Goal: Transaction & Acquisition: Purchase product/service

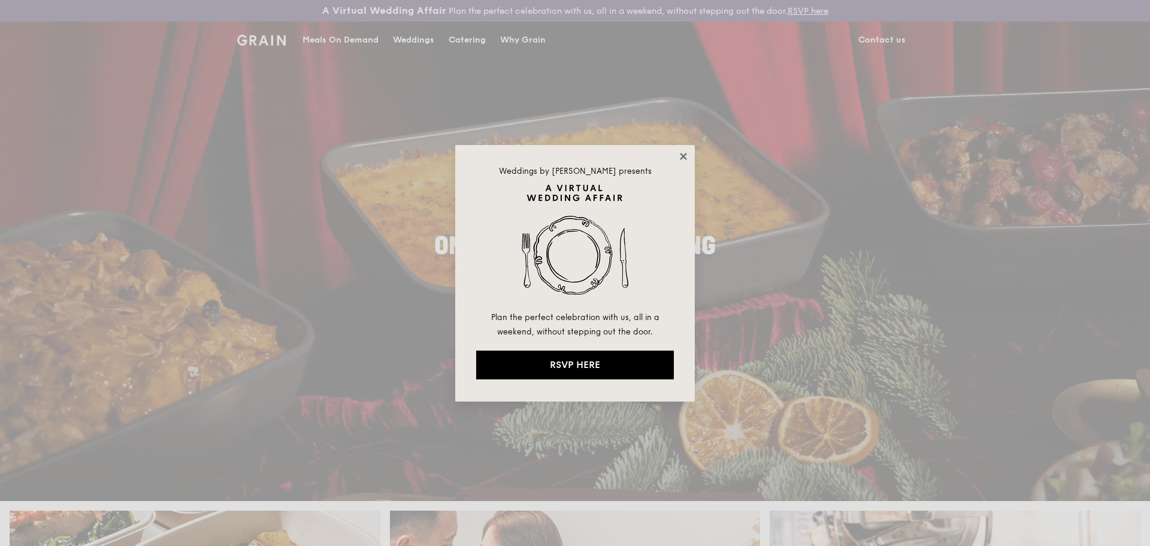
click at [683, 158] on icon at bounding box center [683, 156] width 11 height 11
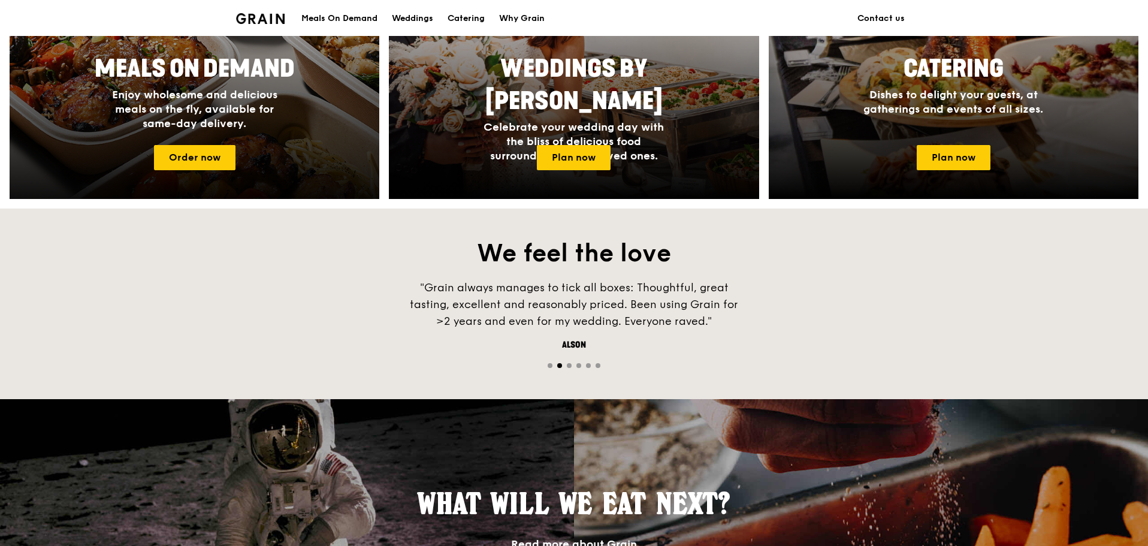
scroll to position [539, 0]
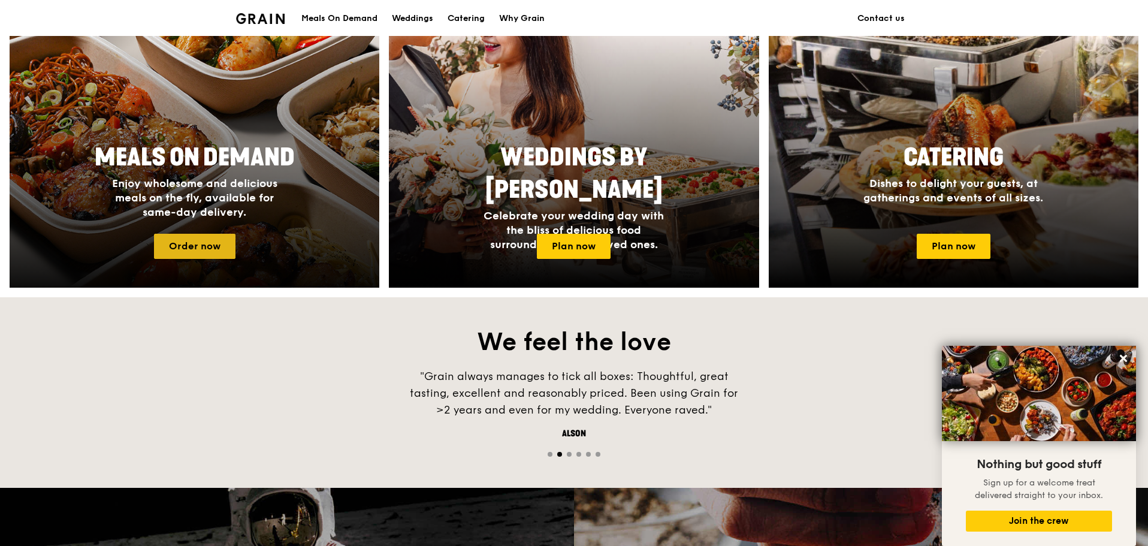
click at [196, 238] on link "Order now" at bounding box center [194, 246] width 81 height 25
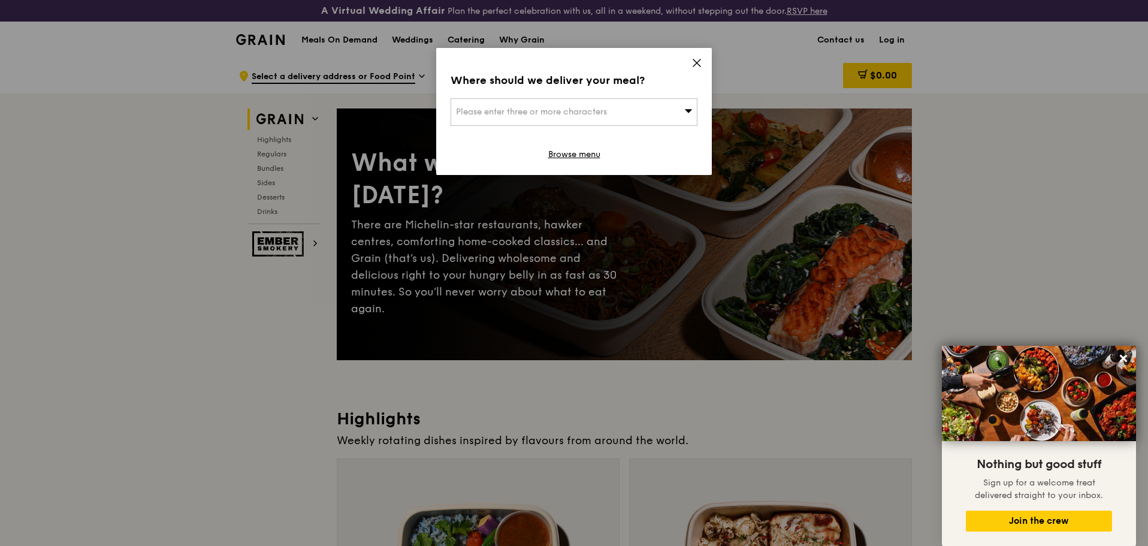
click at [700, 63] on icon at bounding box center [696, 62] width 11 height 11
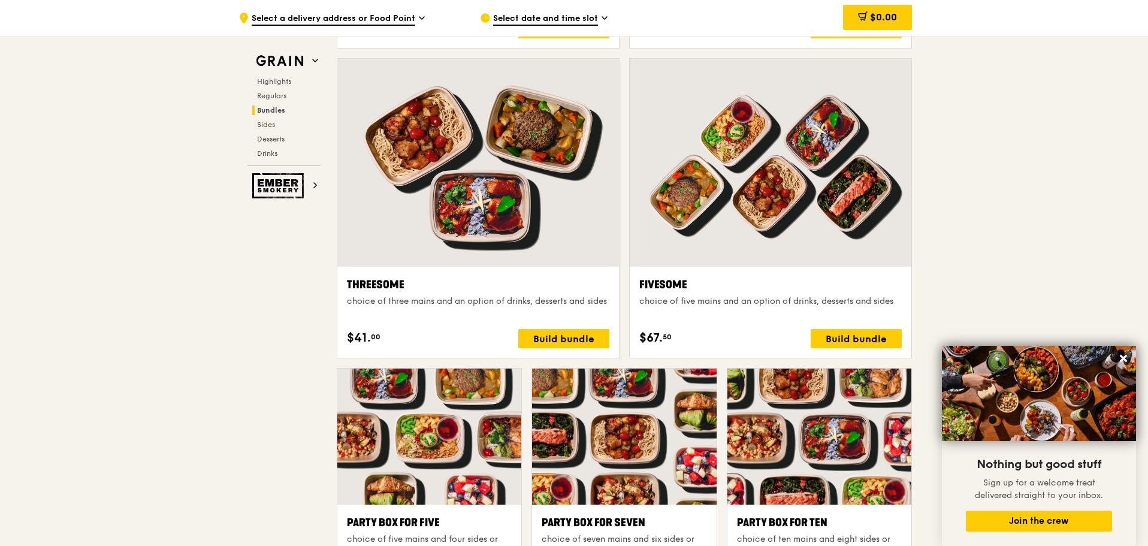
scroll to position [2396, 0]
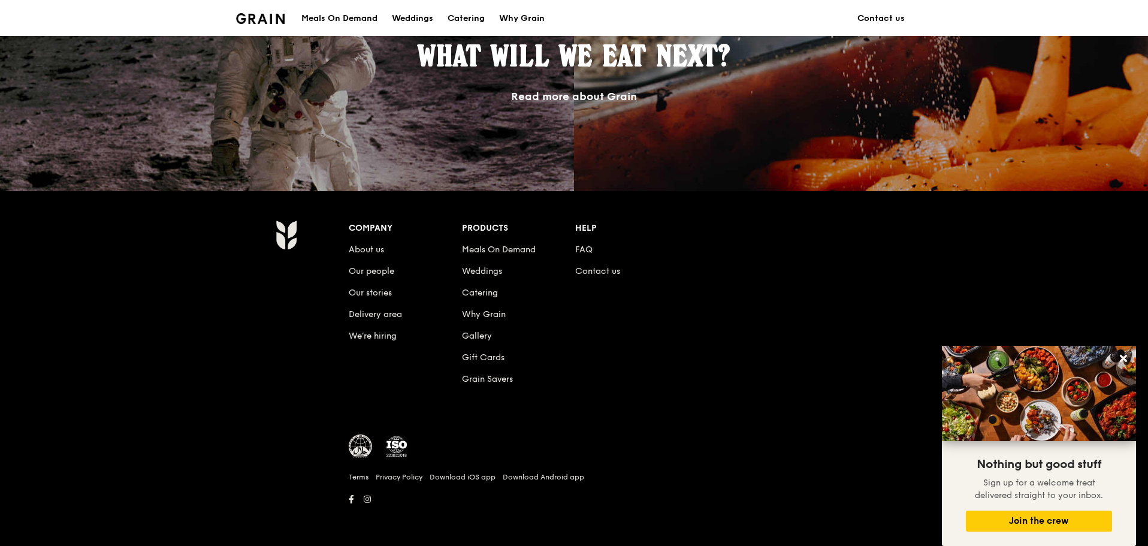
scroll to position [539, 0]
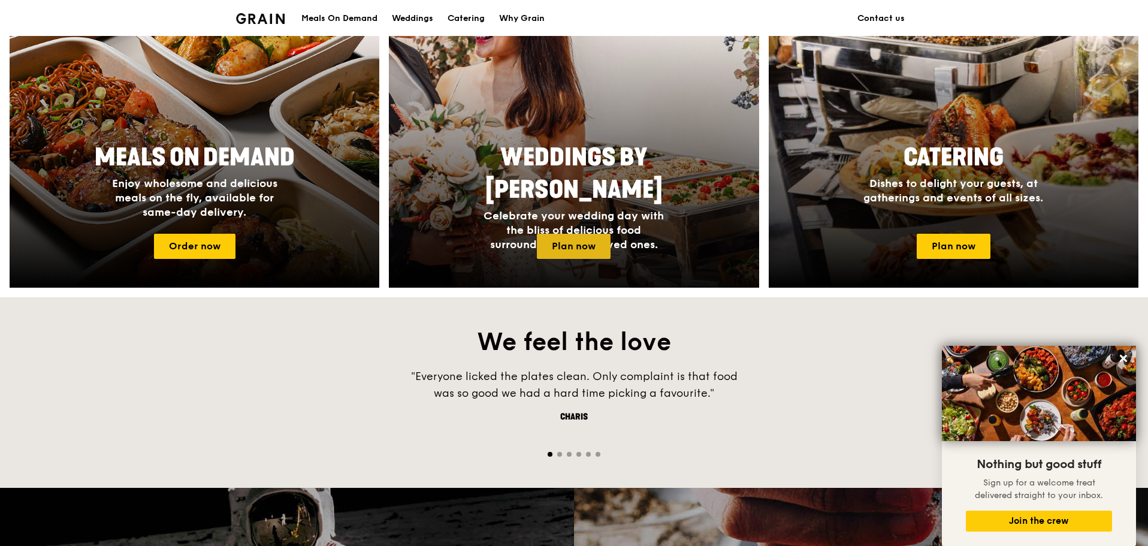
click at [557, 240] on link "Plan now" at bounding box center [574, 246] width 74 height 25
